Goal: Browse casually

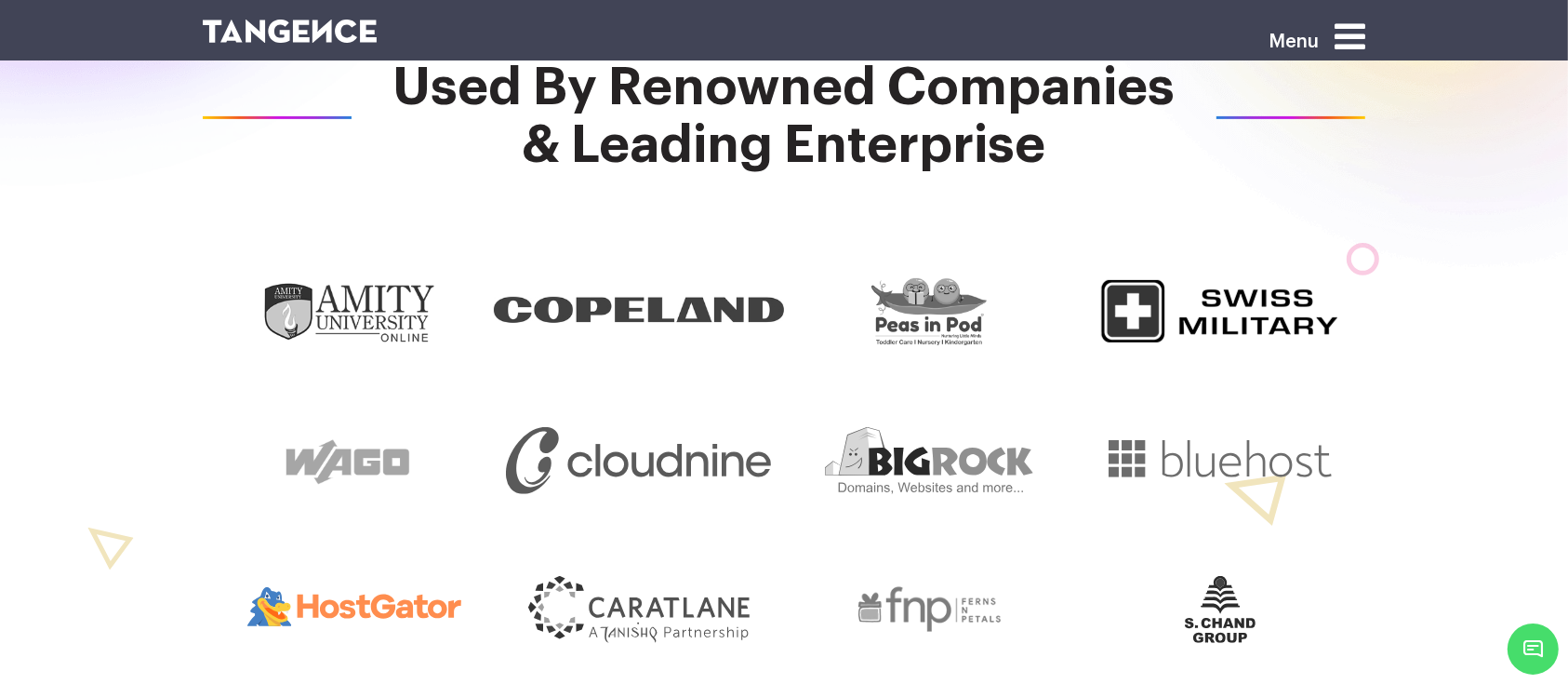
scroll to position [627, 0]
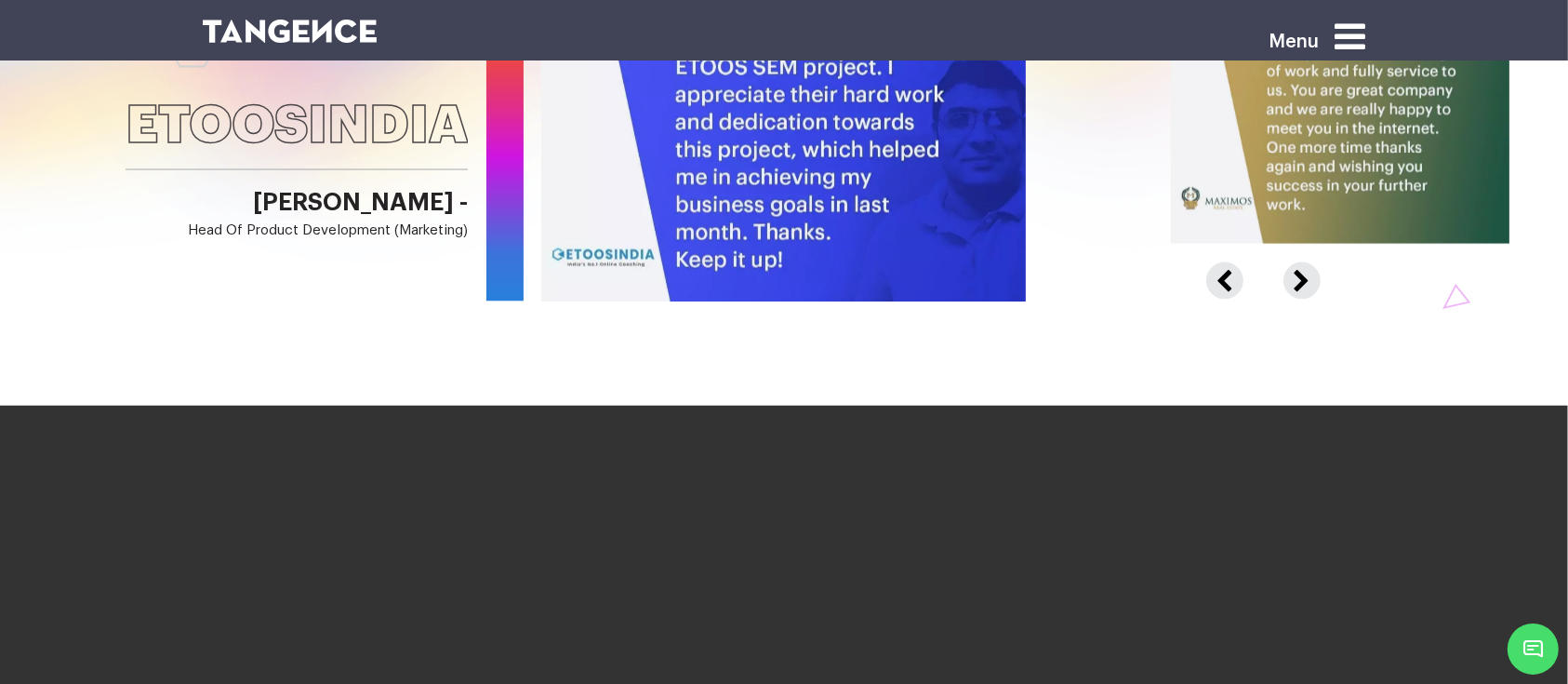
scroll to position [3157, 0]
